Goal: Check status: Check status

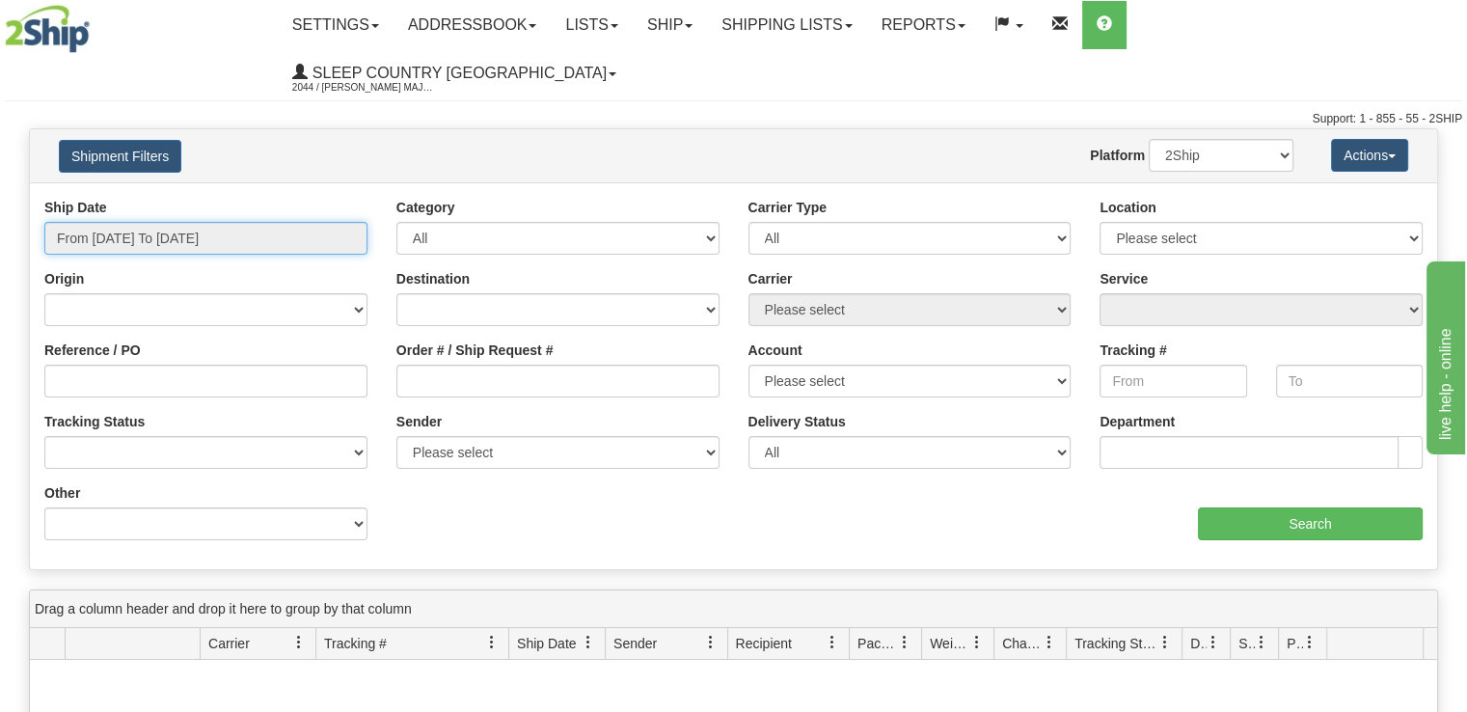
click at [181, 222] on input "From [DATE] To [DATE]" at bounding box center [205, 238] width 323 height 33
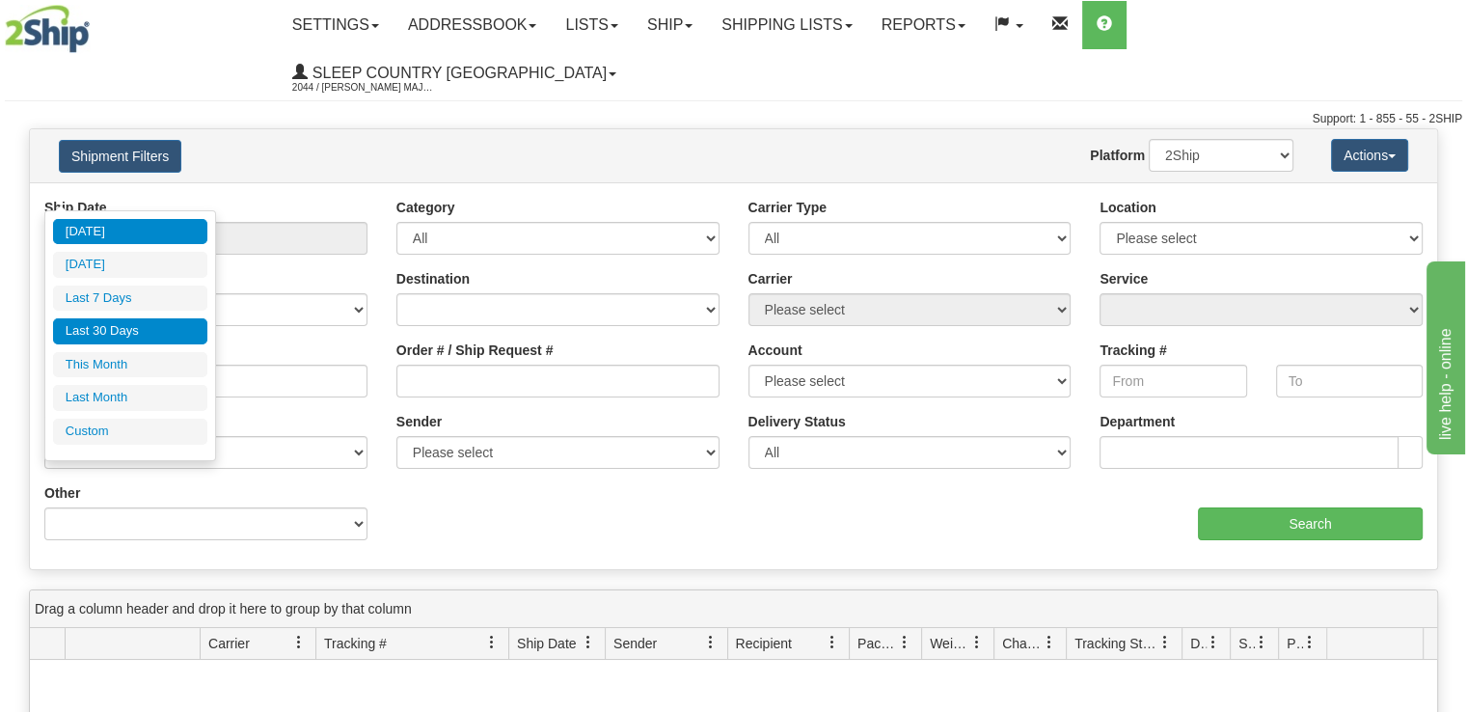
click at [150, 331] on li "Last 30 Days" at bounding box center [130, 331] width 154 height 26
type input "From [DATE] To [DATE]"
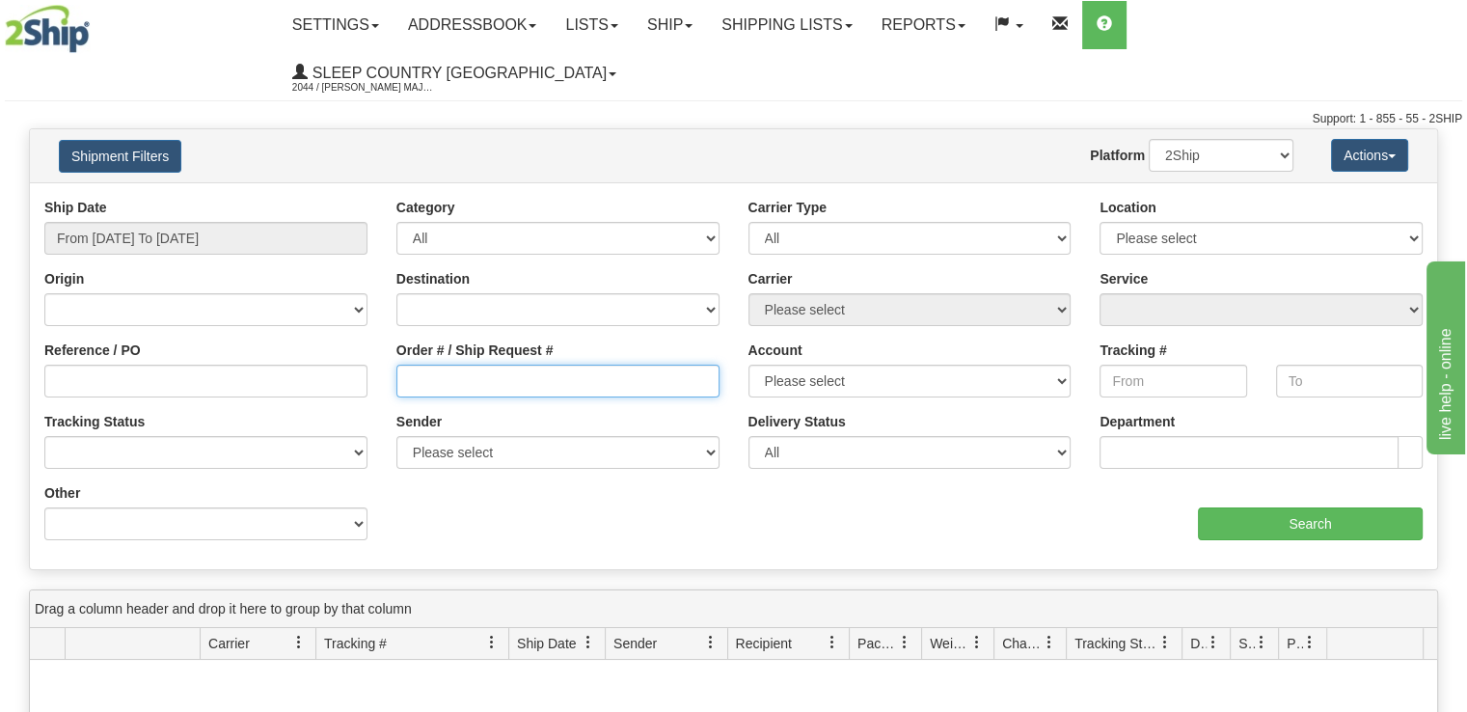
drag, startPoint x: 467, startPoint y: 337, endPoint x: 476, endPoint y: 329, distance: 12.3
click at [467, 364] on input "Order # / Ship Request #" at bounding box center [557, 380] width 323 height 33
paste input "9000H995141"
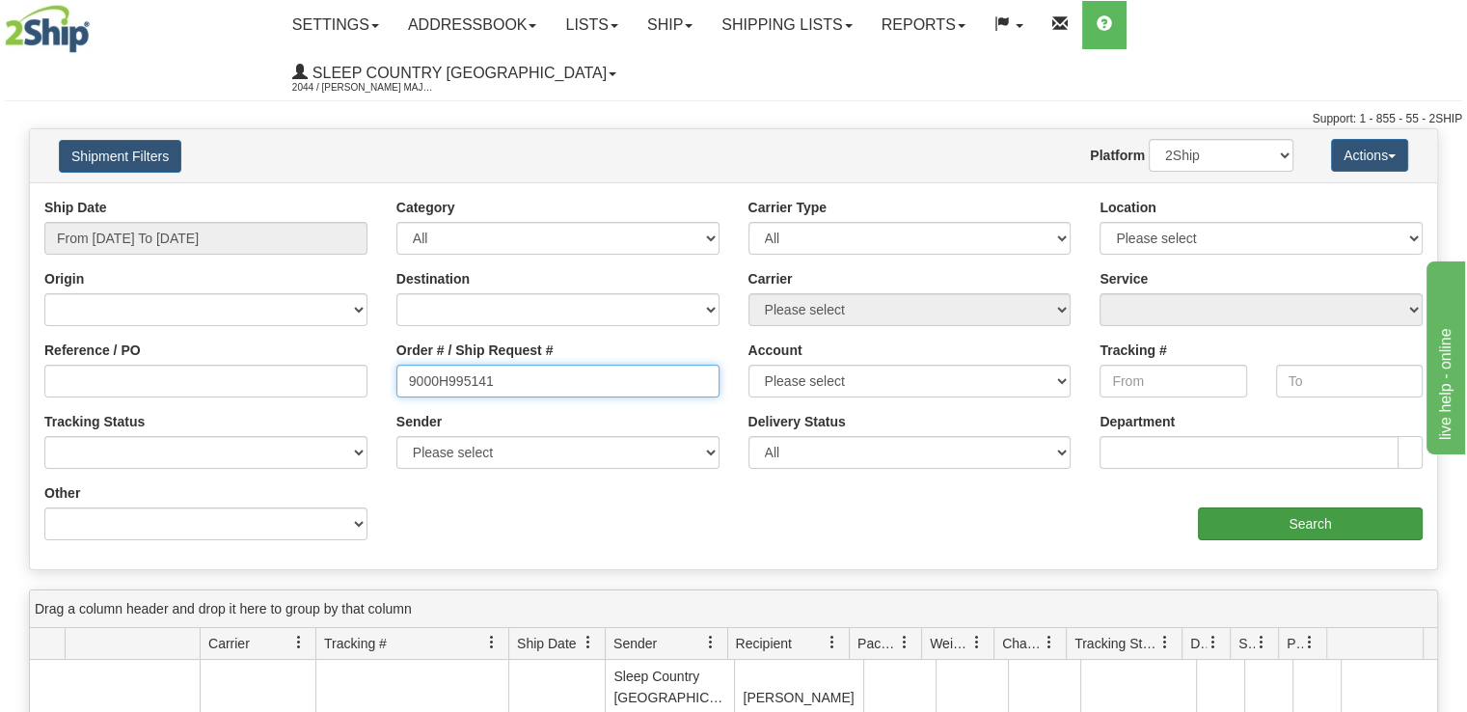
type input "9000H995141"
click at [1336, 507] on input "Search" at bounding box center [1310, 523] width 225 height 33
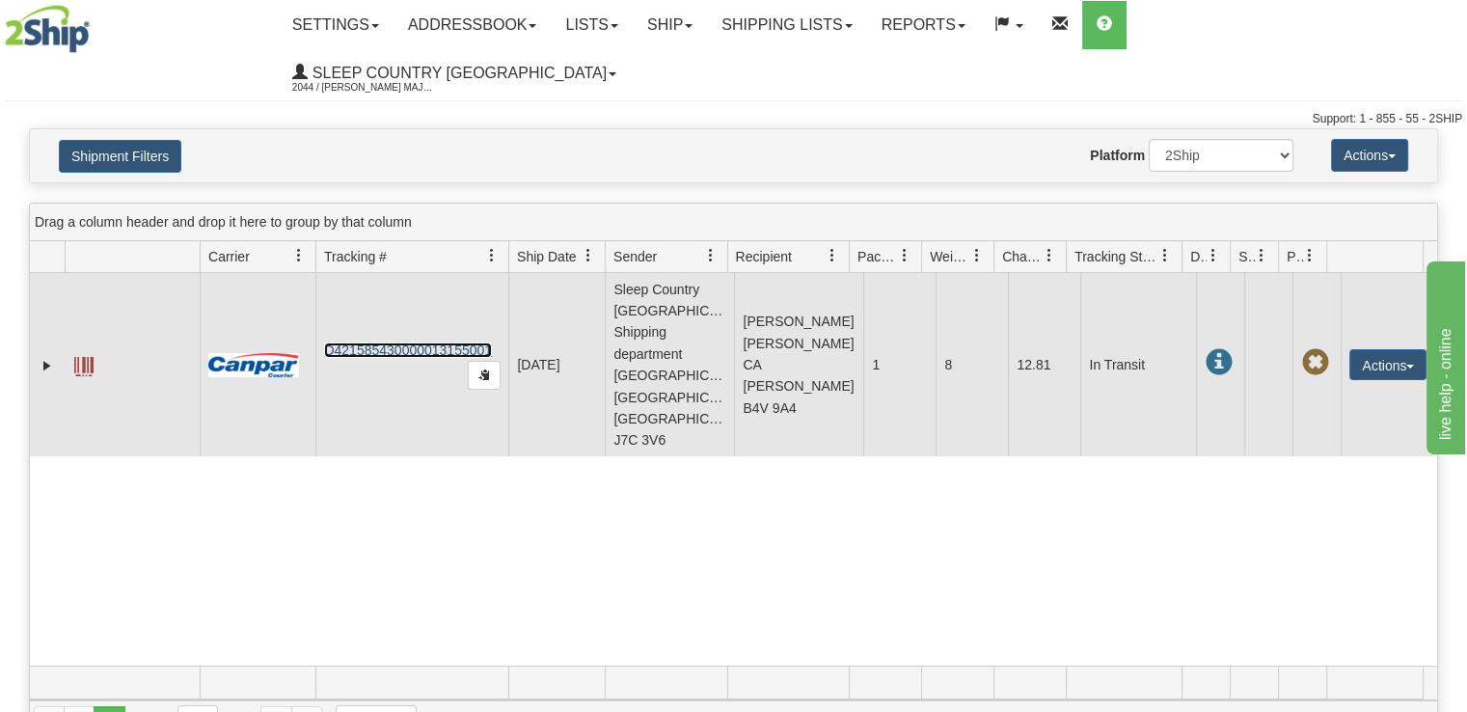
click at [406, 342] on link "D421585430000013155001" at bounding box center [408, 349] width 168 height 15
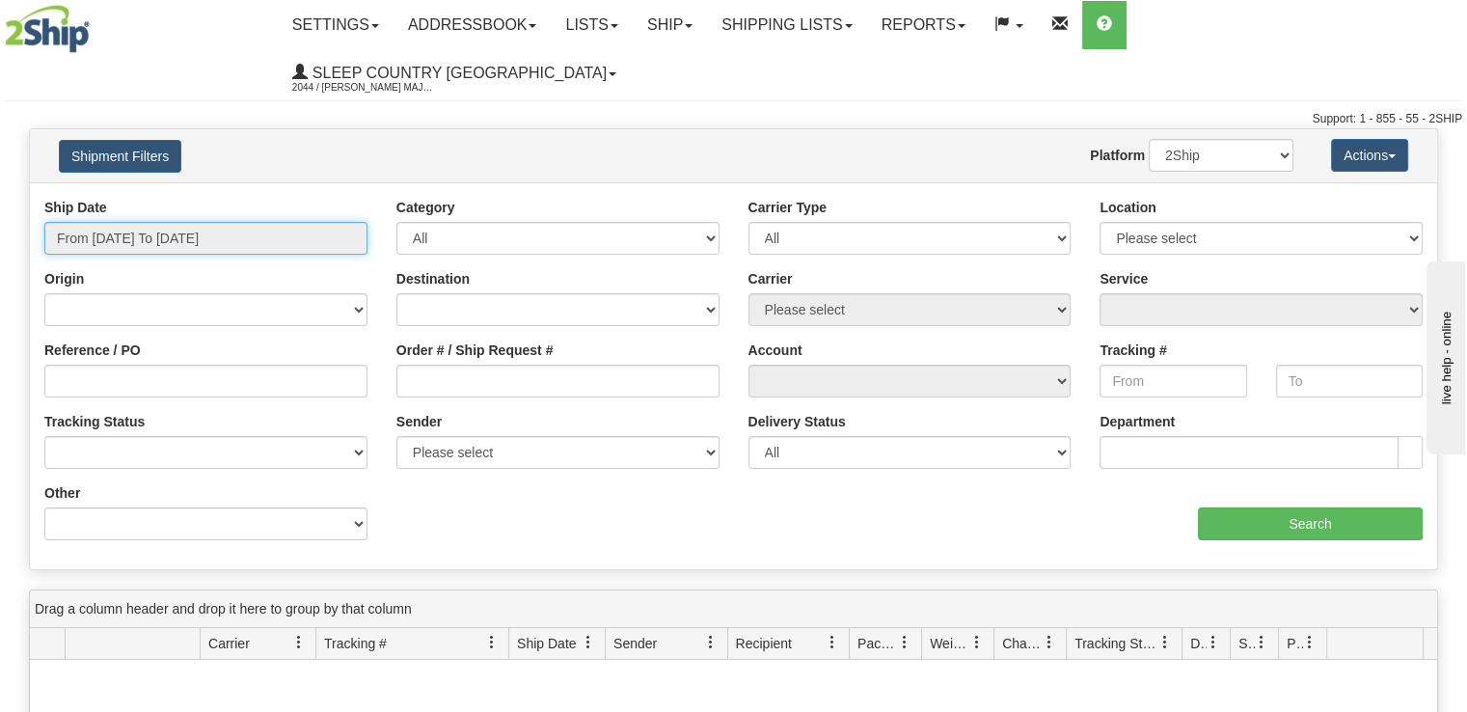
click at [182, 222] on input "From [DATE] To [DATE]" at bounding box center [205, 238] width 323 height 33
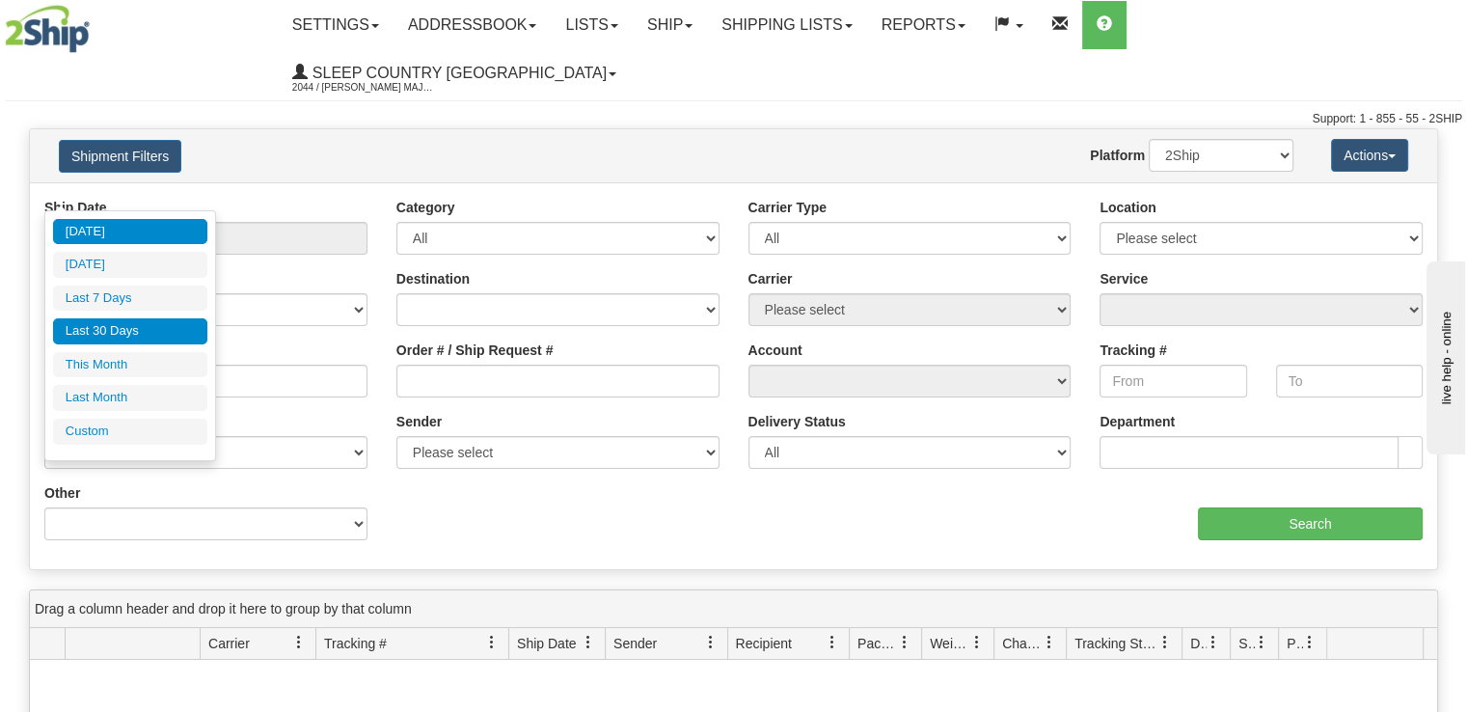
click at [157, 337] on li "Last 30 Days" at bounding box center [130, 331] width 154 height 26
type input "From [DATE] To [DATE]"
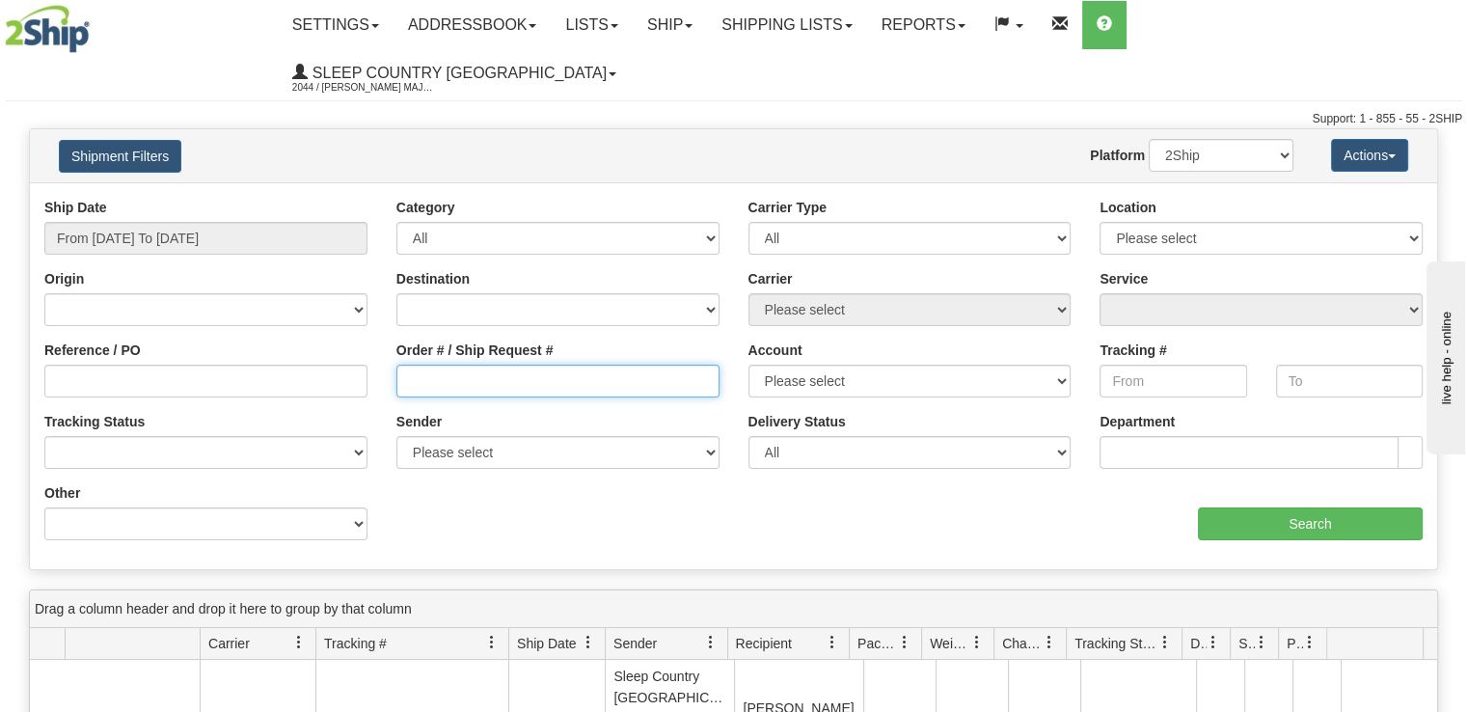
click at [505, 364] on input "Order # / Ship Request #" at bounding box center [557, 380] width 323 height 33
paste input "9002I011947-"
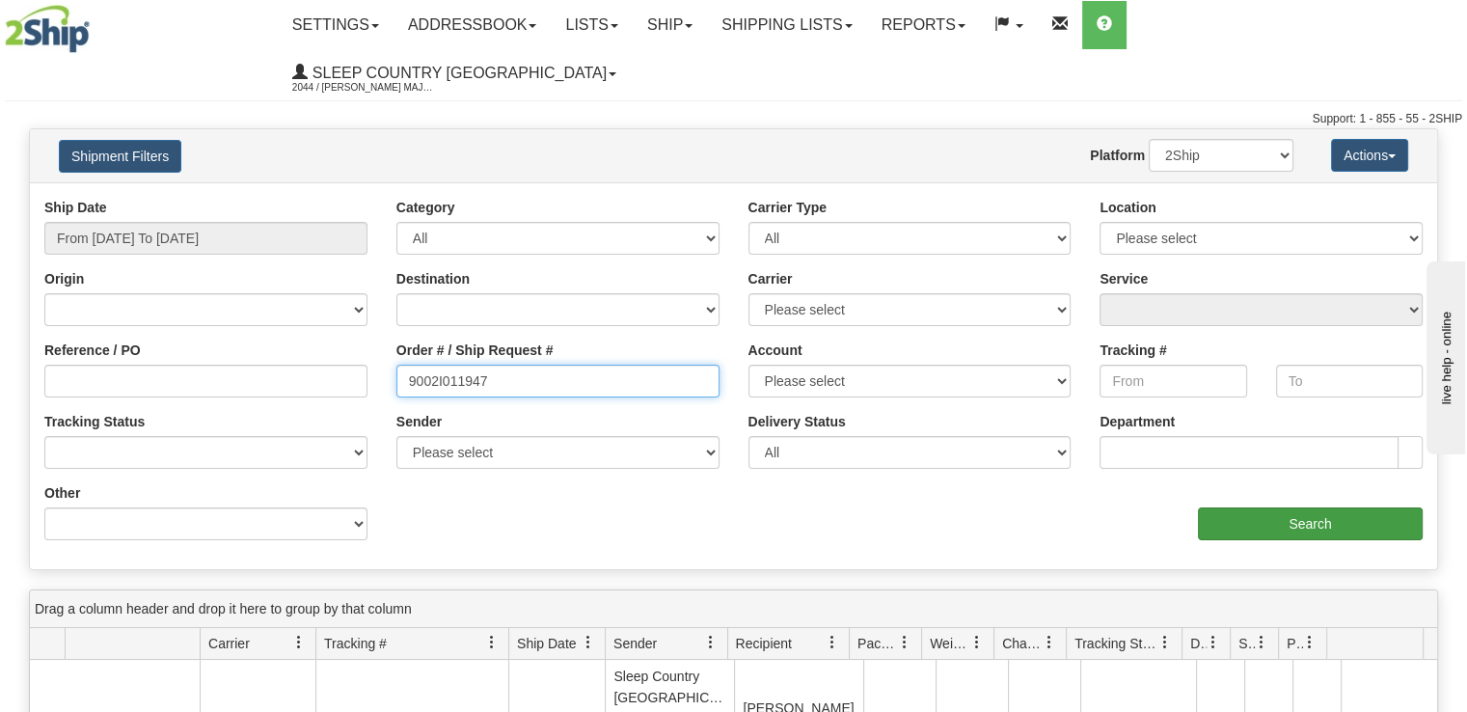
type input "9002I011947"
click at [1259, 507] on input "Search" at bounding box center [1310, 523] width 225 height 33
